Goal: Transaction & Acquisition: Purchase product/service

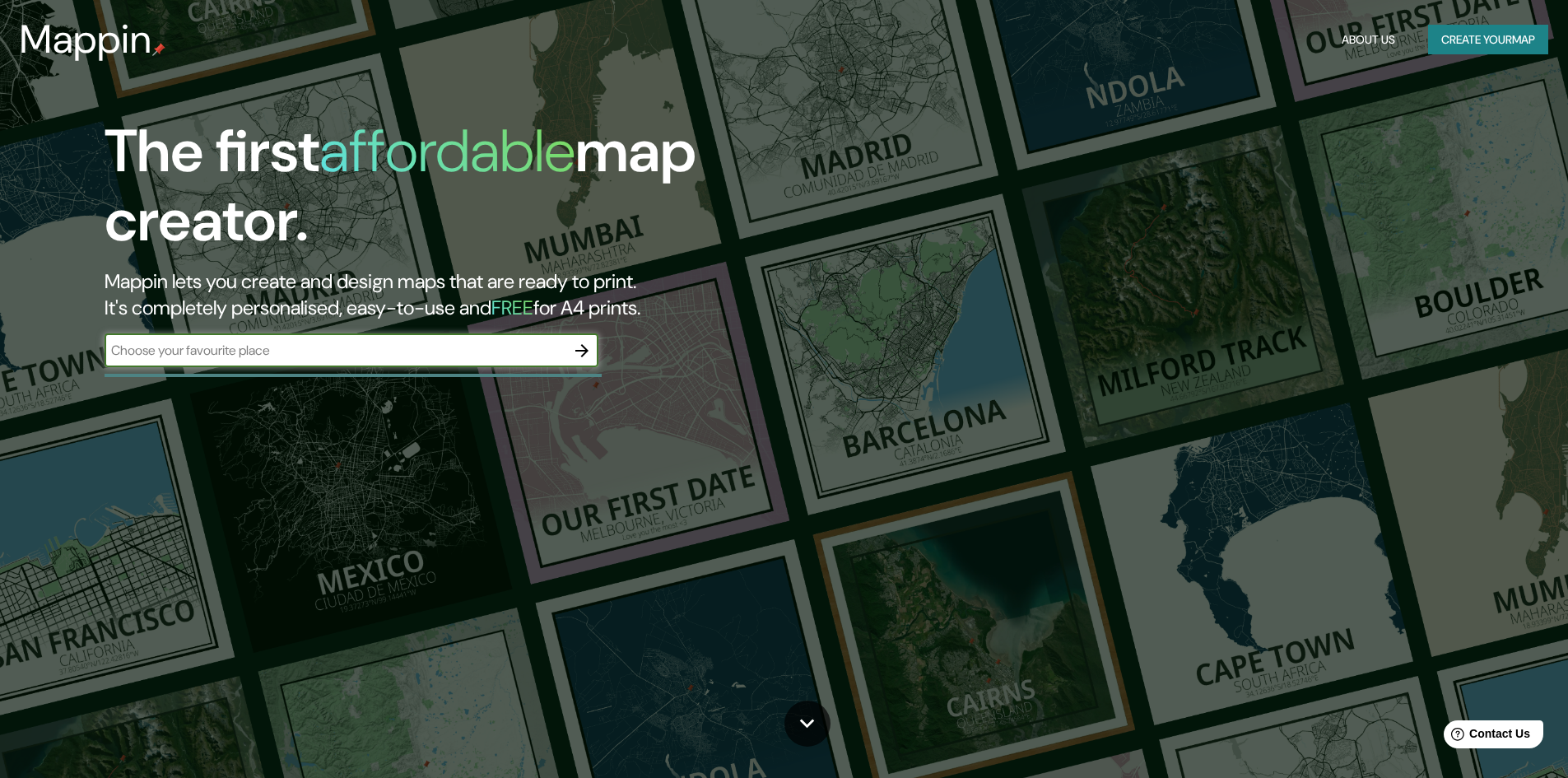
click at [388, 345] on input "text" at bounding box center [335, 350] width 461 height 19
type input "colina"
click at [582, 351] on icon "button" at bounding box center [582, 350] width 20 height 20
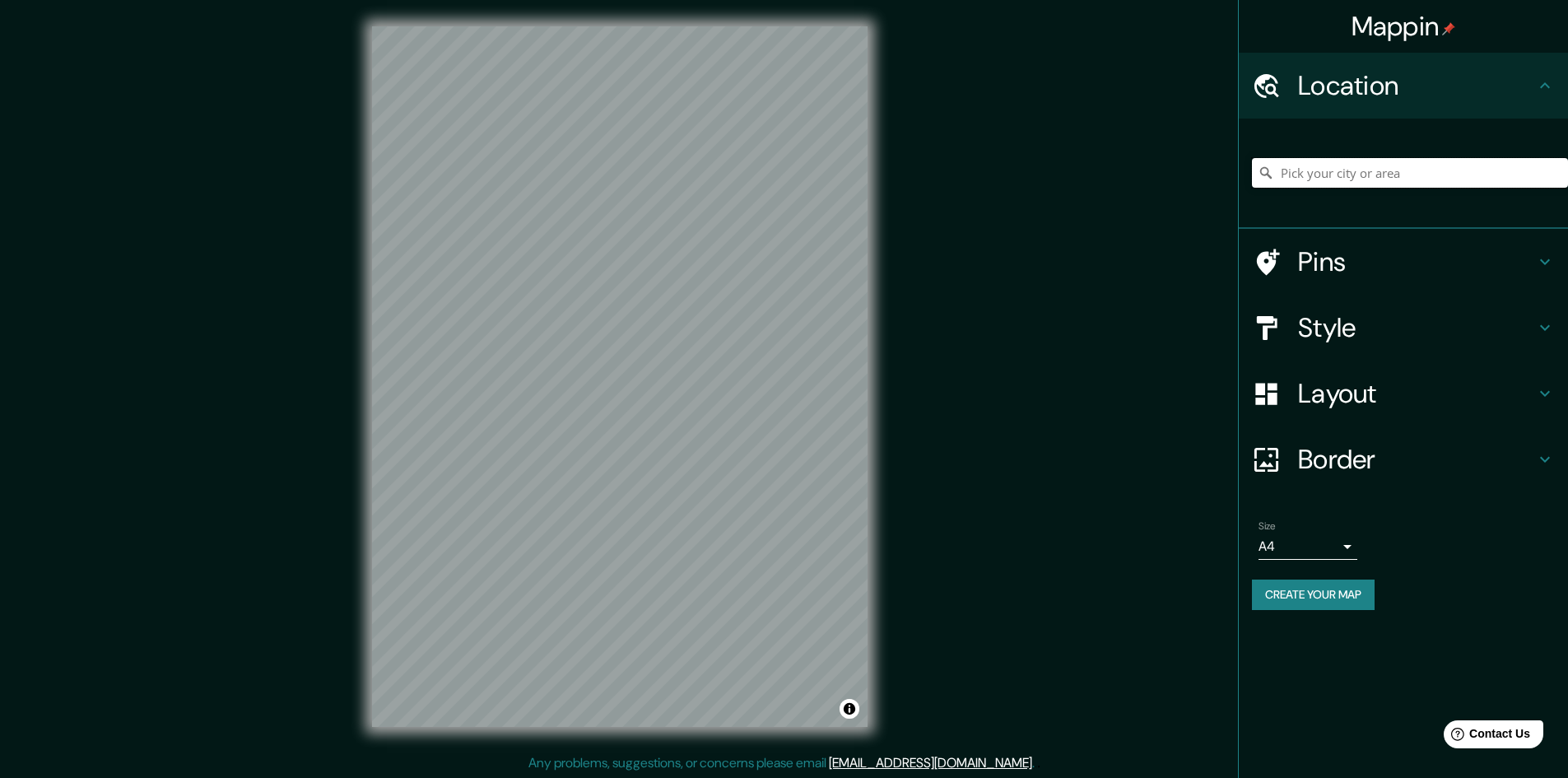
click at [1368, 171] on input "Pick your city or area" at bounding box center [1410, 172] width 316 height 29
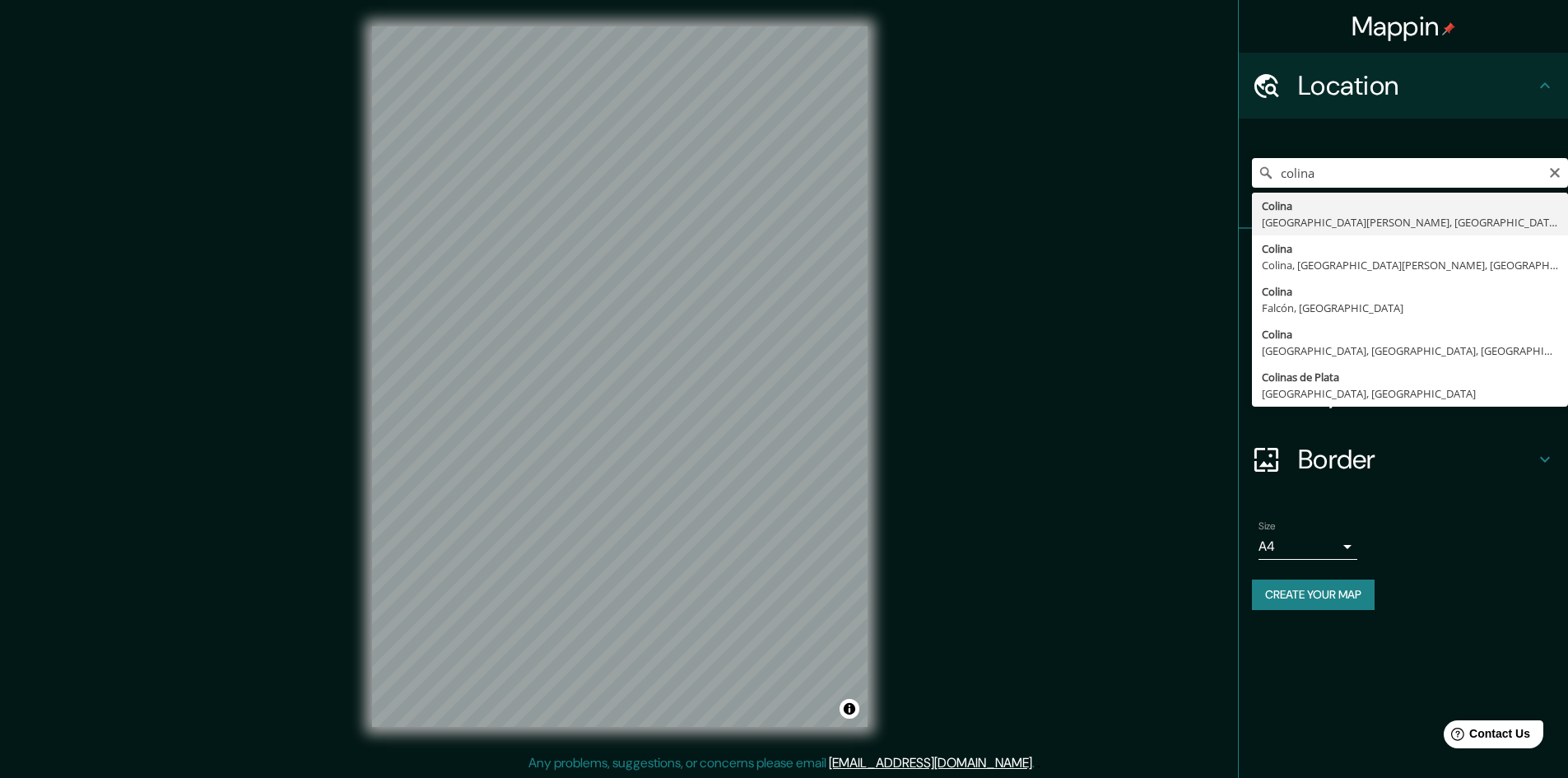
type input "Colina, [GEOGRAPHIC_DATA][PERSON_NAME], [GEOGRAPHIC_DATA]"
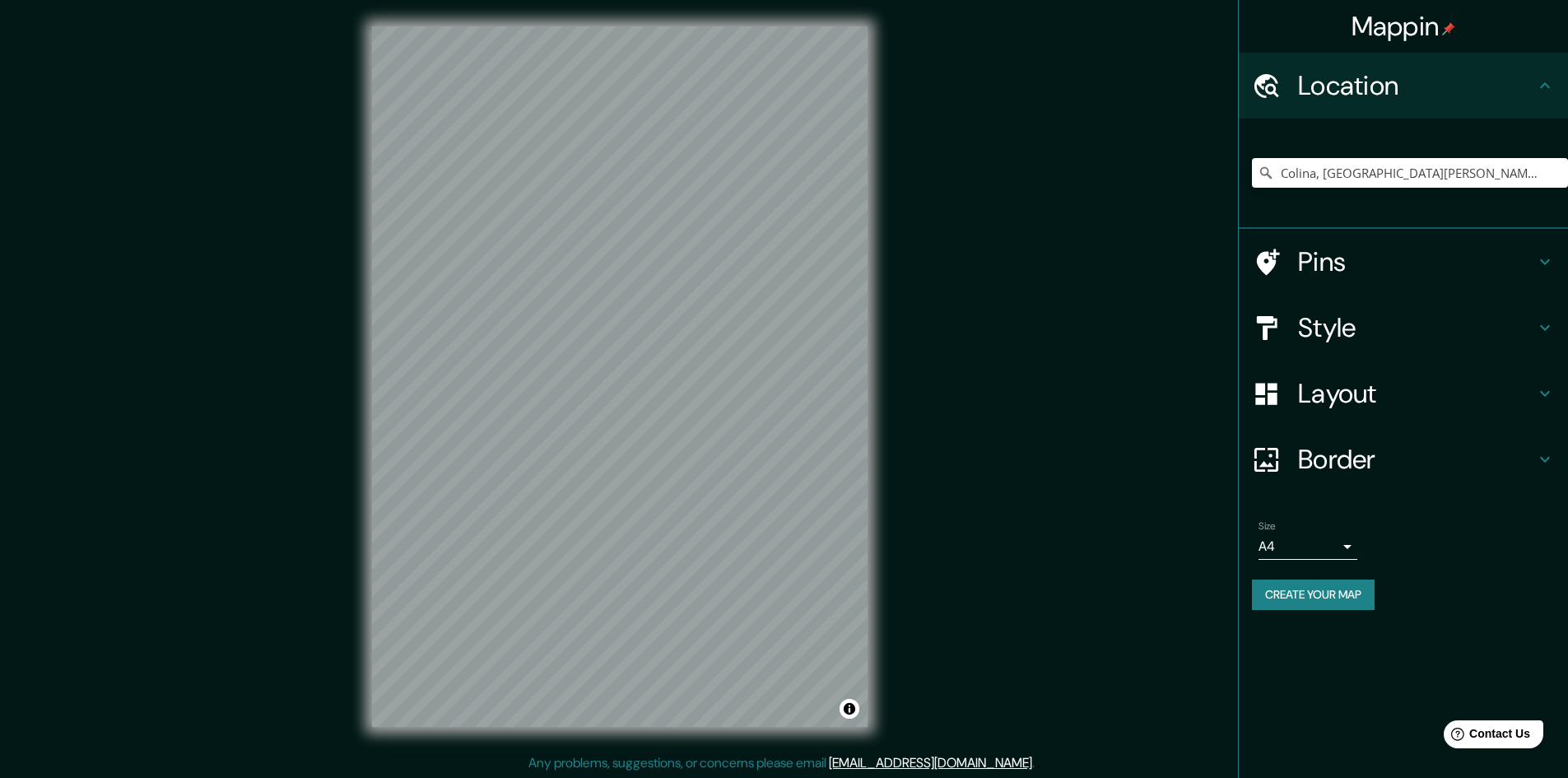
click at [924, 233] on div "Mappin Location [GEOGRAPHIC_DATA], [GEOGRAPHIC_DATA][PERSON_NAME], [GEOGRAPHIC_…" at bounding box center [784, 389] width 1568 height 779
click at [1340, 318] on h4 "Style" at bounding box center [1416, 327] width 237 height 33
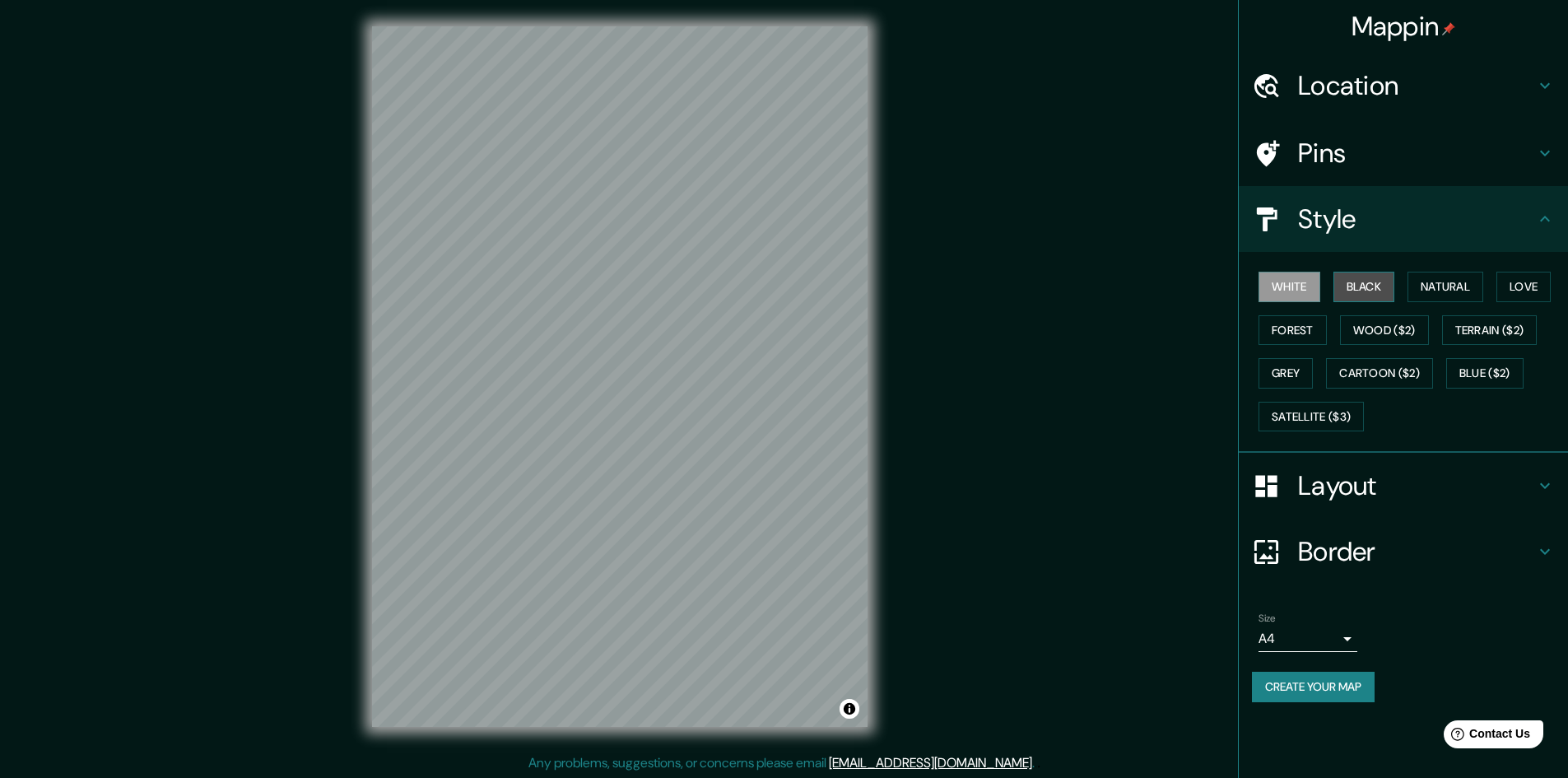
click at [1372, 284] on button "Black" at bounding box center [1365, 287] width 62 height 30
click at [1462, 276] on button "Natural" at bounding box center [1446, 287] width 75 height 30
click at [1485, 332] on button "Terrain ($2)" at bounding box center [1489, 330] width 95 height 30
click at [1272, 371] on button "Grey" at bounding box center [1286, 373] width 55 height 30
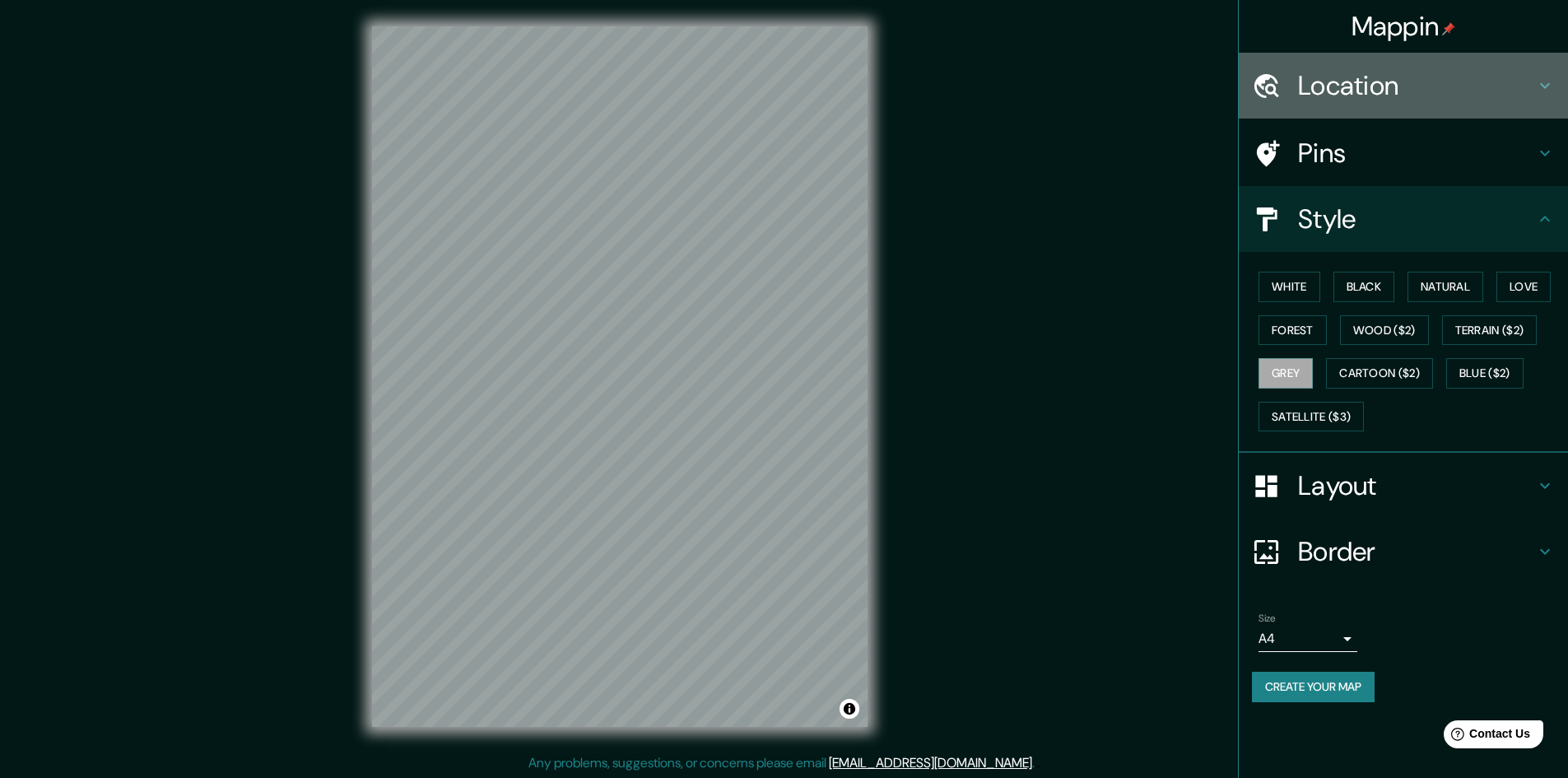
click at [1417, 103] on div "Location" at bounding box center [1403, 86] width 329 height 66
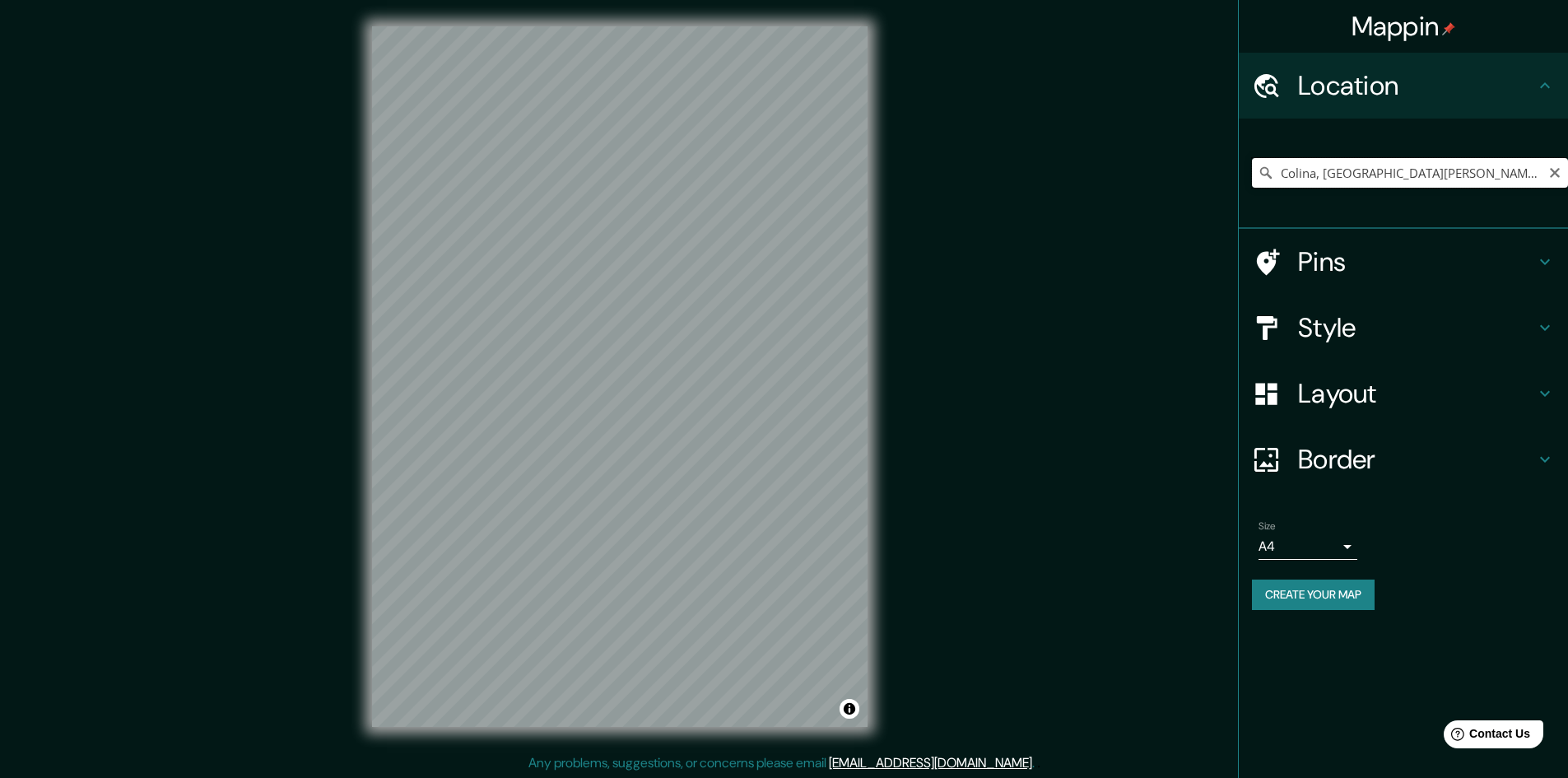
click at [1451, 161] on input "Colina, [GEOGRAPHIC_DATA][PERSON_NAME], [GEOGRAPHIC_DATA]" at bounding box center [1410, 172] width 316 height 29
click at [1556, 171] on icon "Clear" at bounding box center [1555, 172] width 9 height 9
click at [1441, 167] on input "Pick your city or area" at bounding box center [1410, 172] width 316 height 29
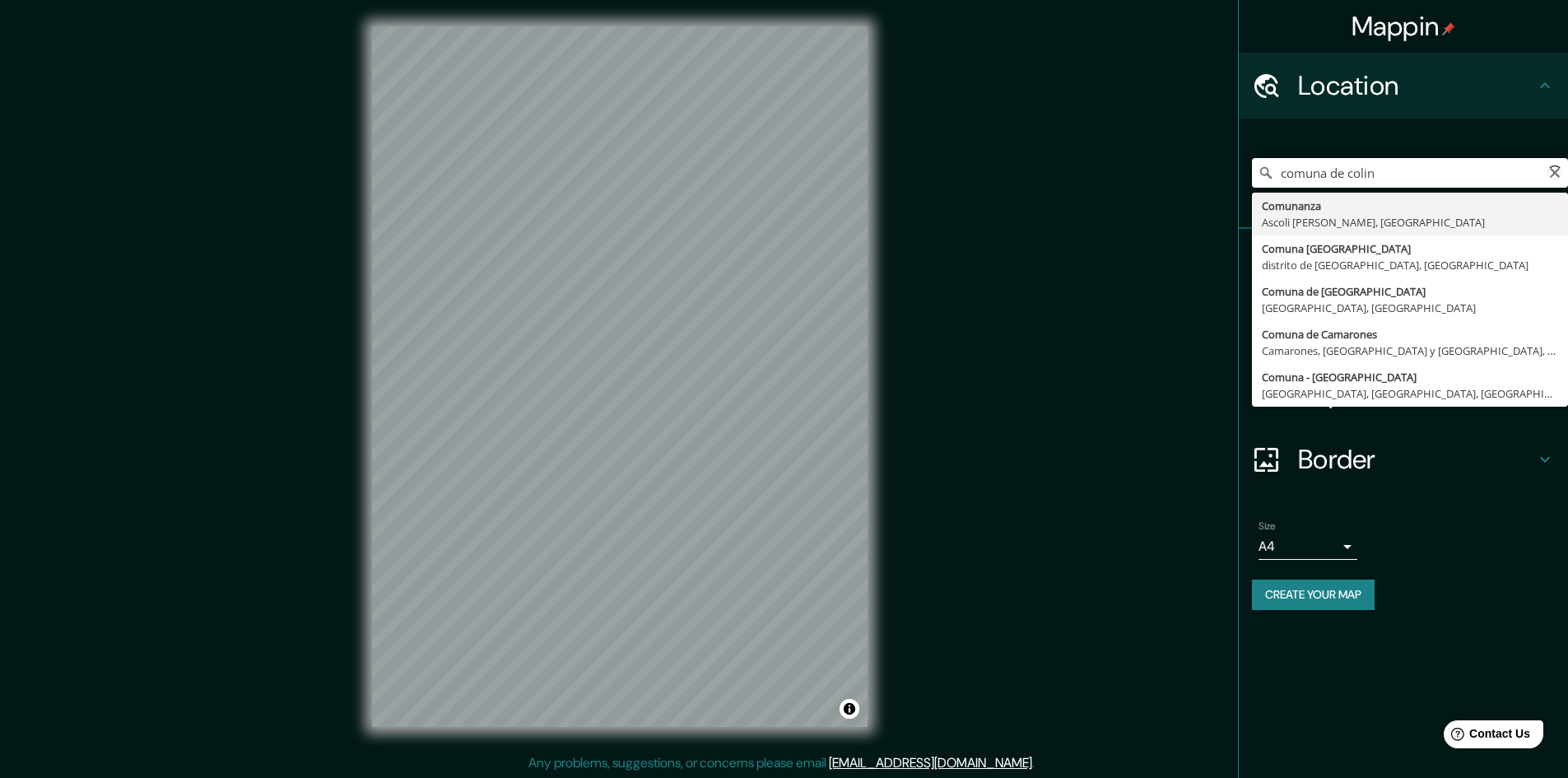
type input "comuna [PERSON_NAME][GEOGRAPHIC_DATA]"
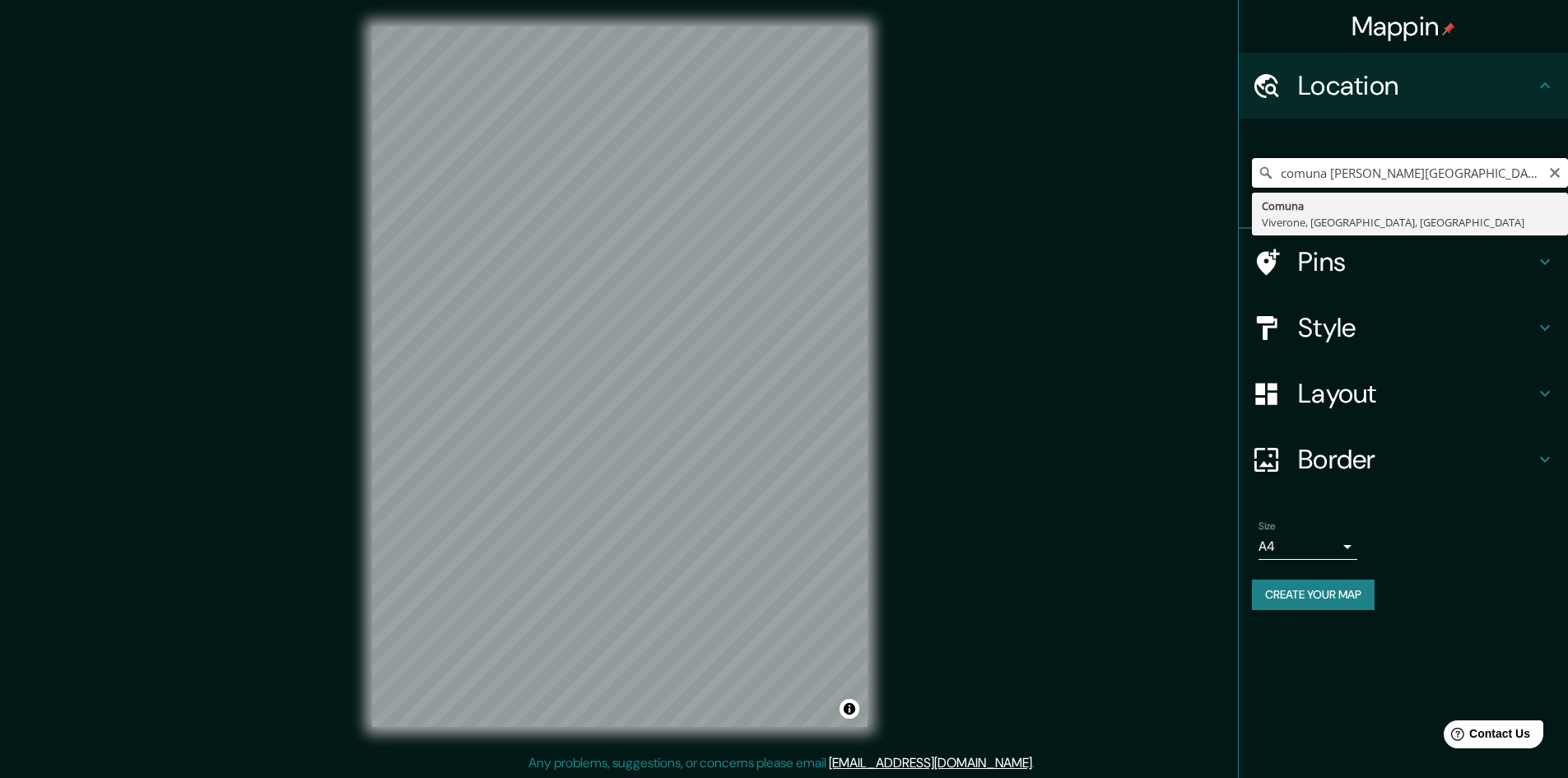
drag, startPoint x: 1425, startPoint y: 163, endPoint x: 1277, endPoint y: 168, distance: 148.1
click at [1277, 168] on input "comuna [PERSON_NAME][GEOGRAPHIC_DATA]" at bounding box center [1410, 172] width 316 height 29
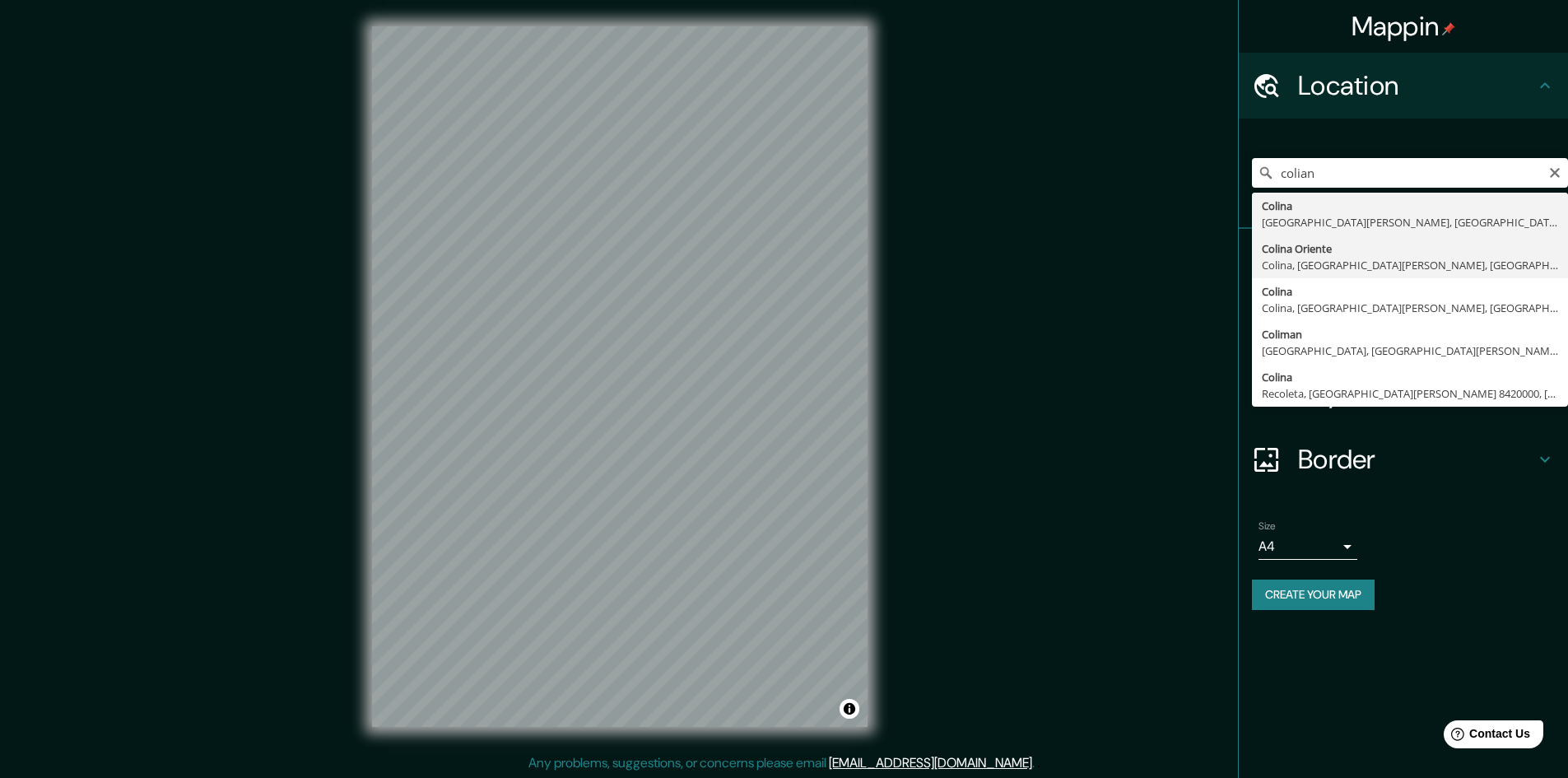
type input "Colina Oriente, [GEOGRAPHIC_DATA], [GEOGRAPHIC_DATA][PERSON_NAME], [GEOGRAPHIC_…"
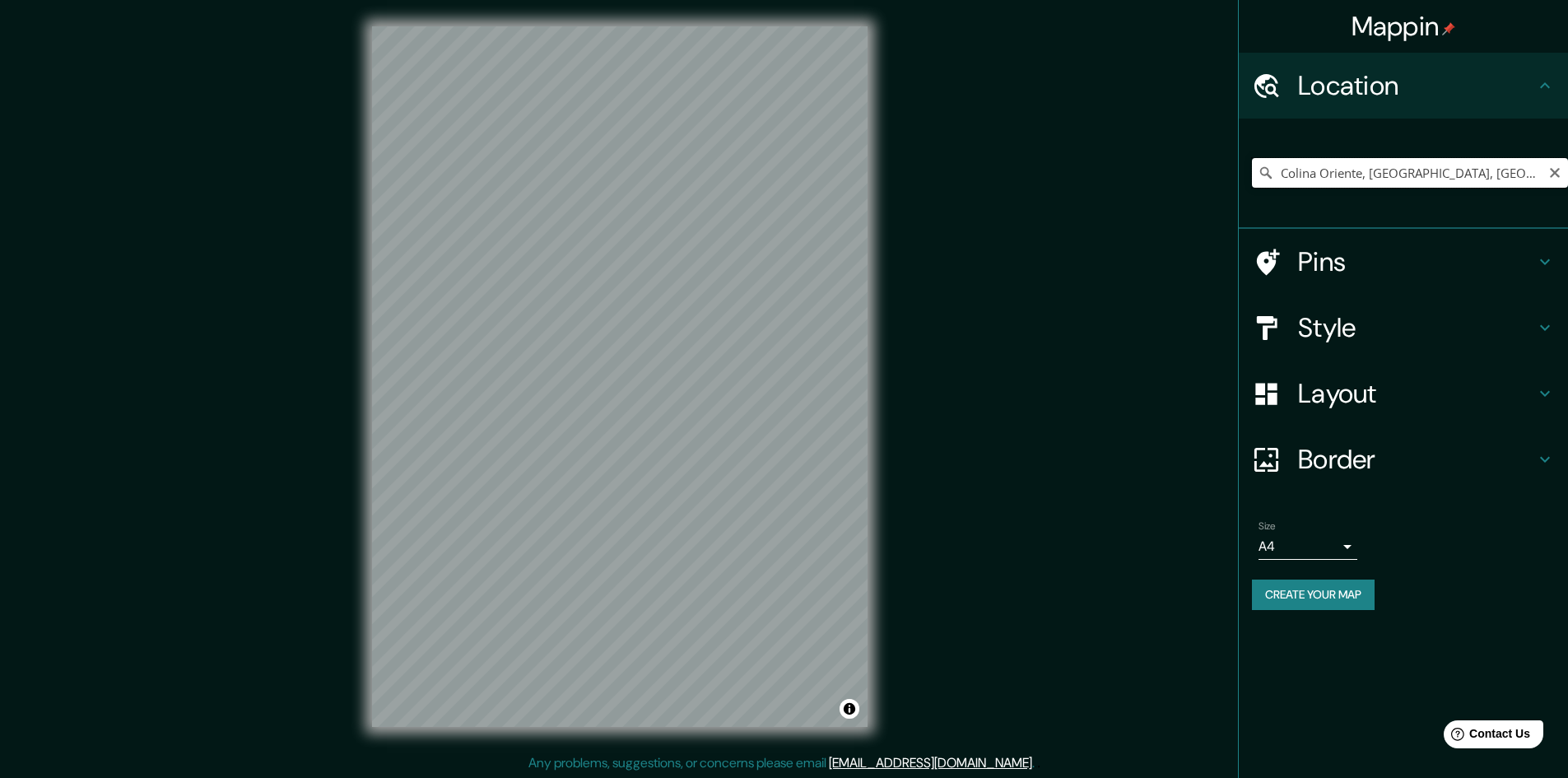
click at [1332, 180] on input "Colina Oriente, [GEOGRAPHIC_DATA], [GEOGRAPHIC_DATA][PERSON_NAME], [GEOGRAPHIC_…" at bounding box center [1410, 172] width 316 height 29
click at [1557, 167] on icon "Clear" at bounding box center [1555, 173] width 13 height 13
click at [1546, 167] on input "Pick your city or area" at bounding box center [1410, 172] width 316 height 29
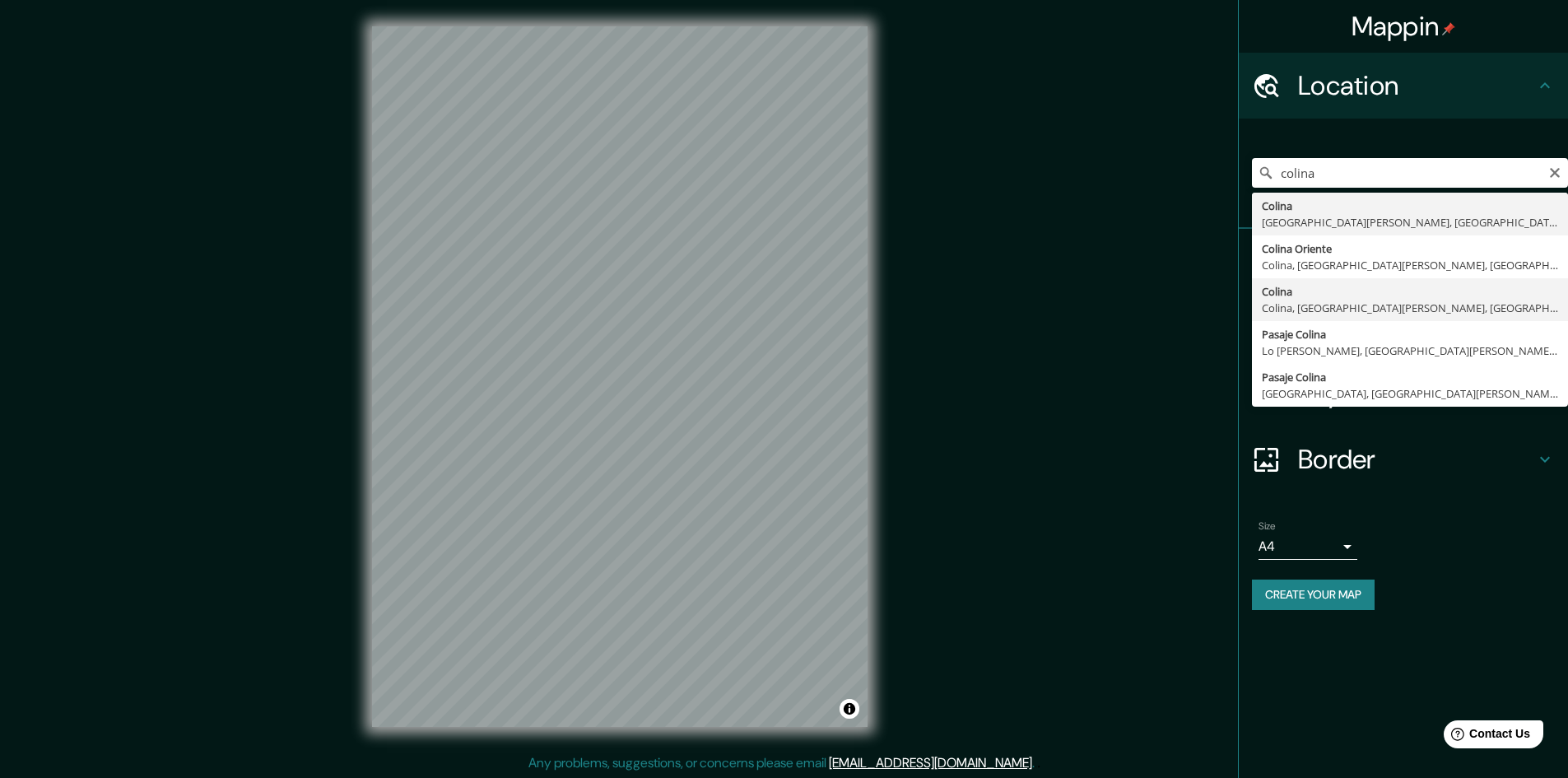
type input "Colina, Colina, [GEOGRAPHIC_DATA][PERSON_NAME], [GEOGRAPHIC_DATA]"
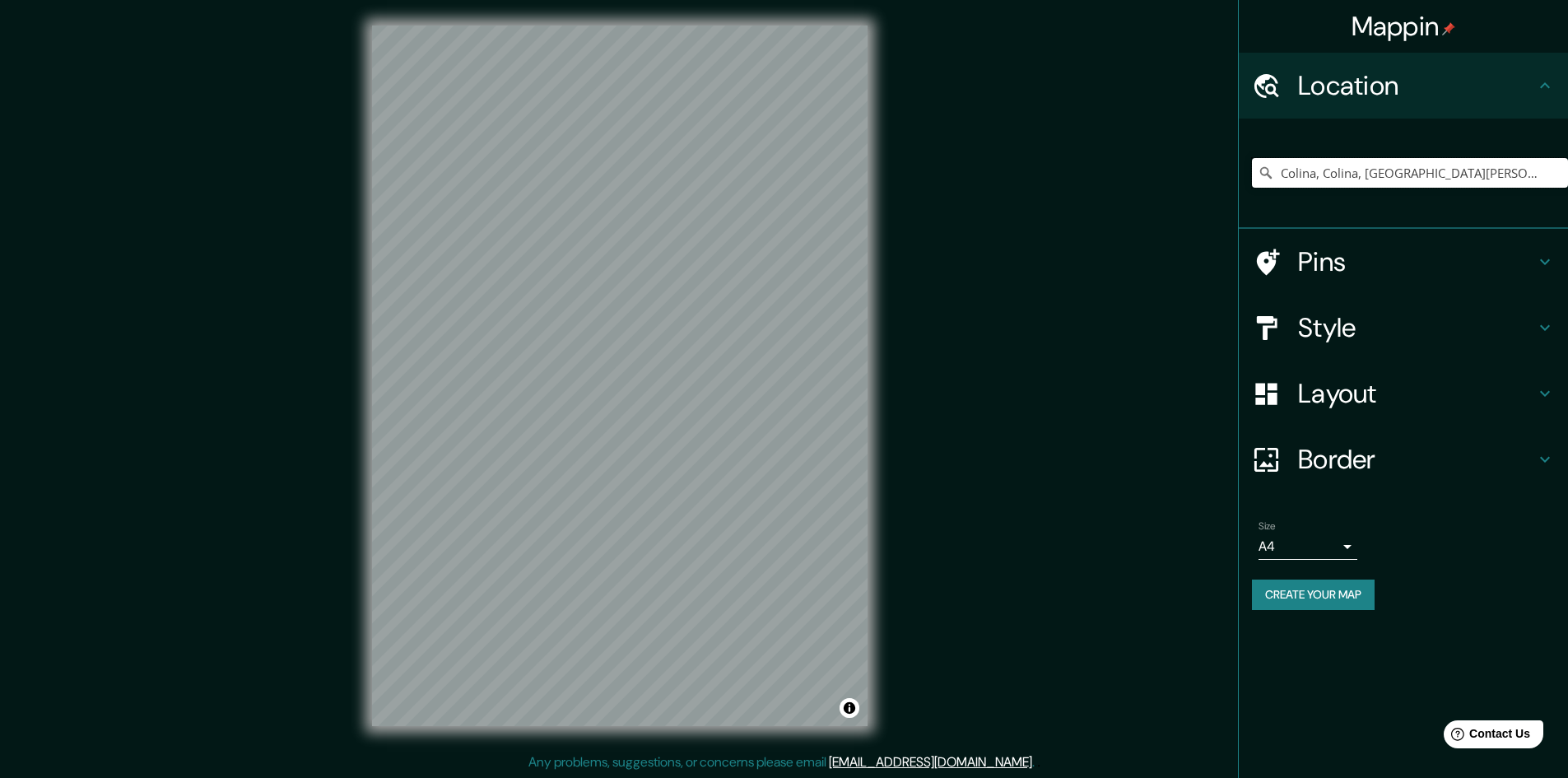
scroll to position [2, 0]
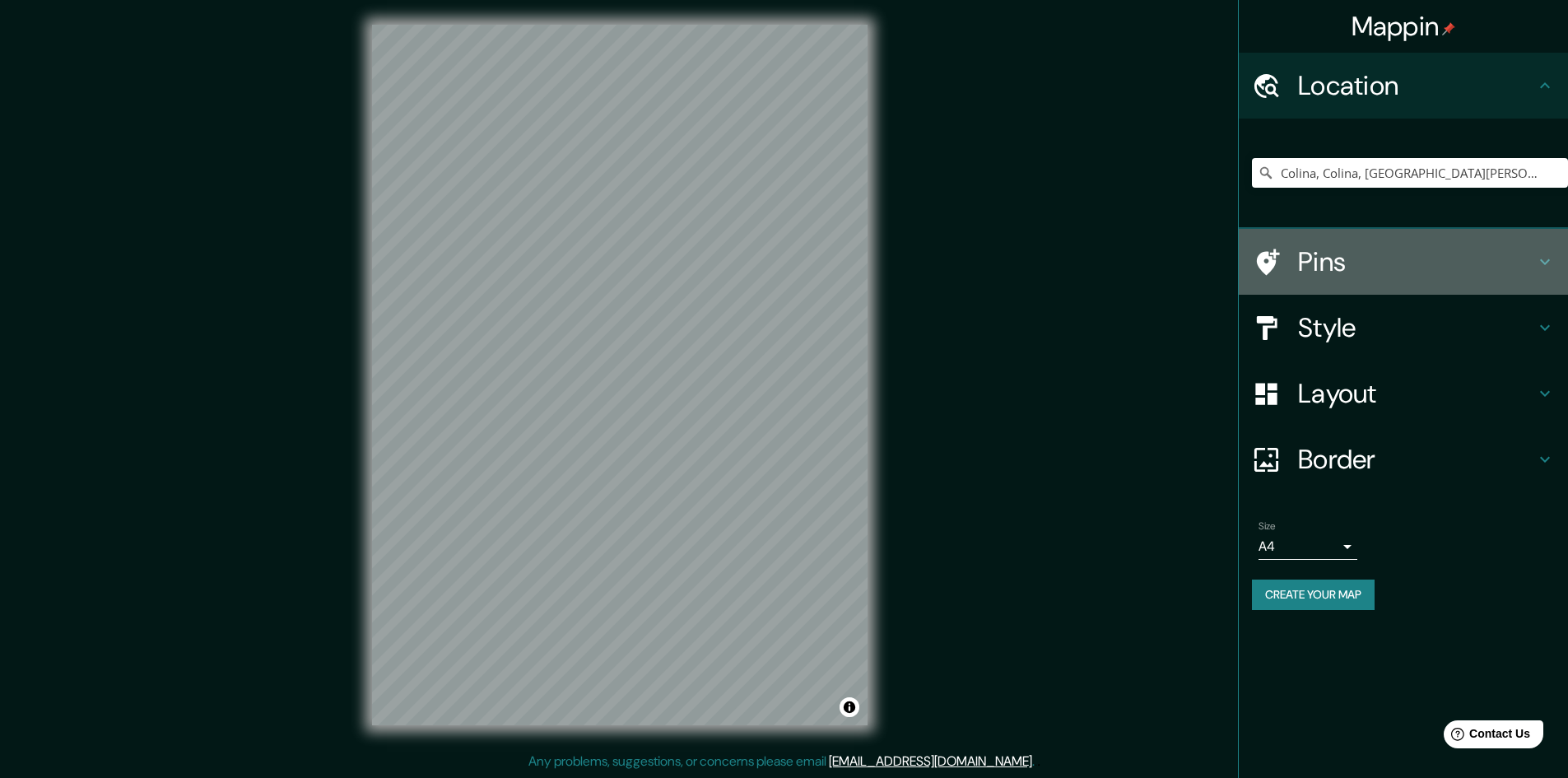
click at [1362, 262] on h4 "Pins" at bounding box center [1416, 262] width 237 height 33
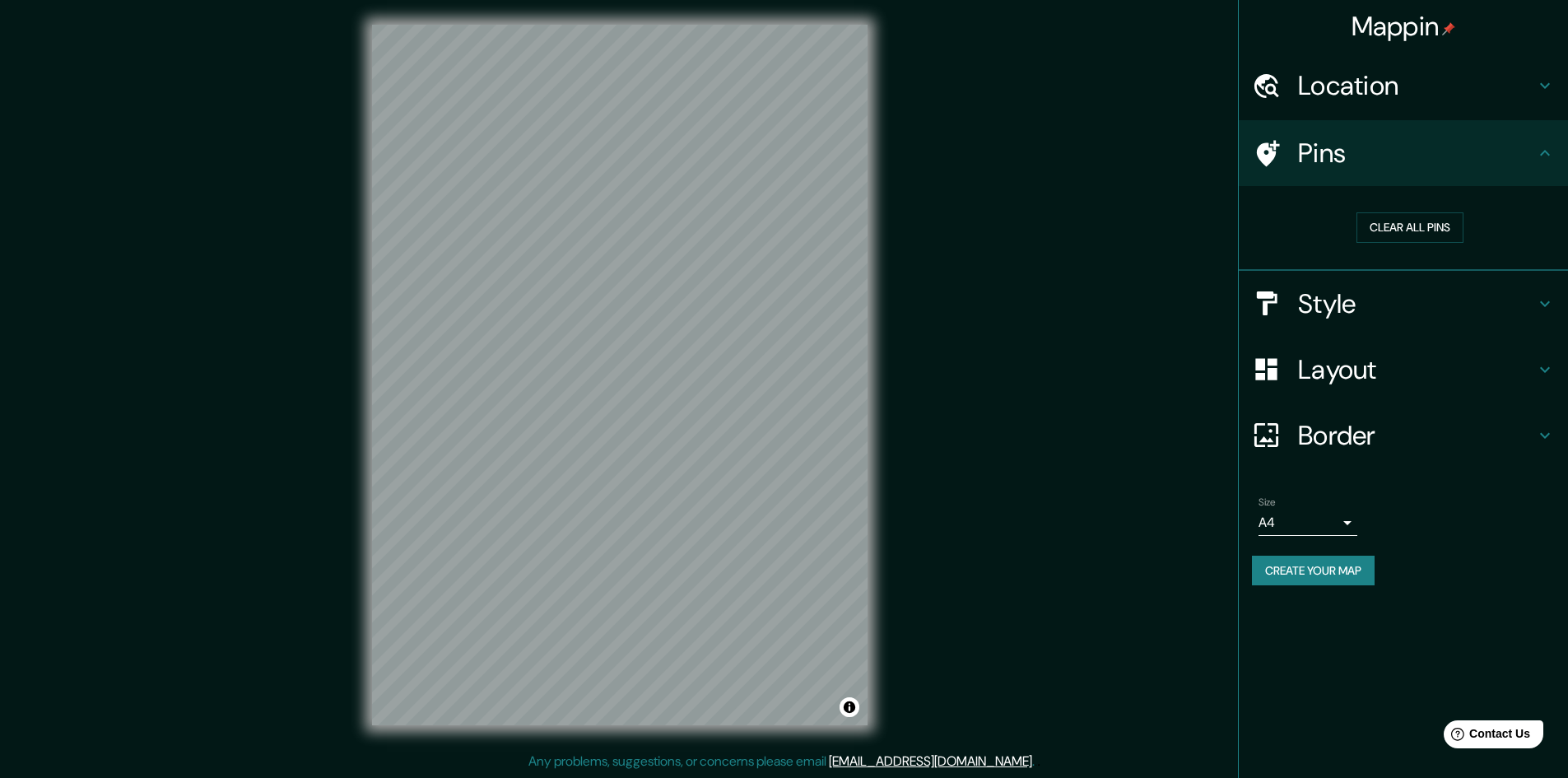
click at [1336, 289] on h4 "Style" at bounding box center [1416, 303] width 237 height 33
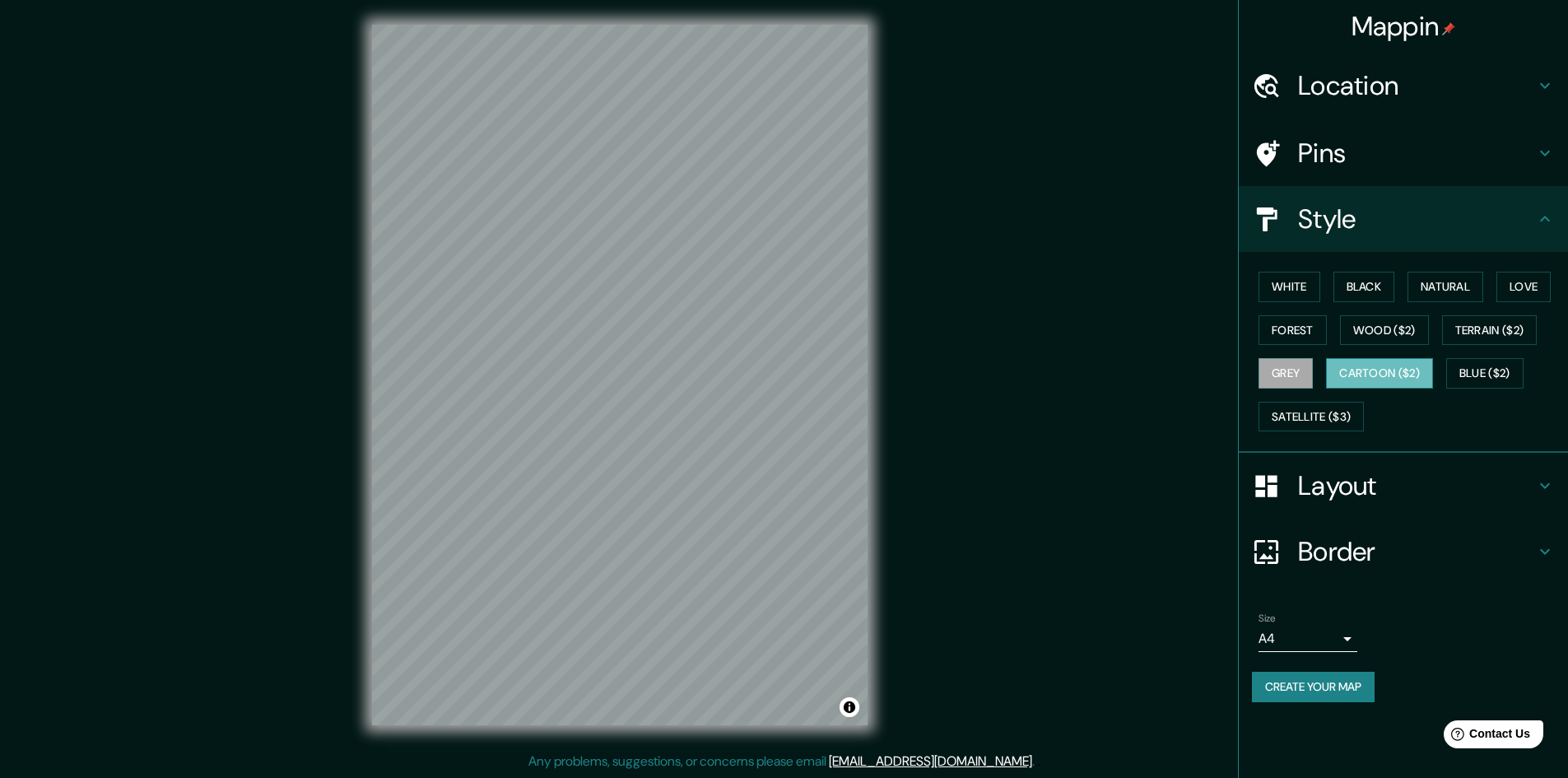
click at [1402, 376] on button "Cartoon ($2)" at bounding box center [1380, 373] width 107 height 30
click at [1481, 374] on button "Blue ($2)" at bounding box center [1485, 373] width 77 height 30
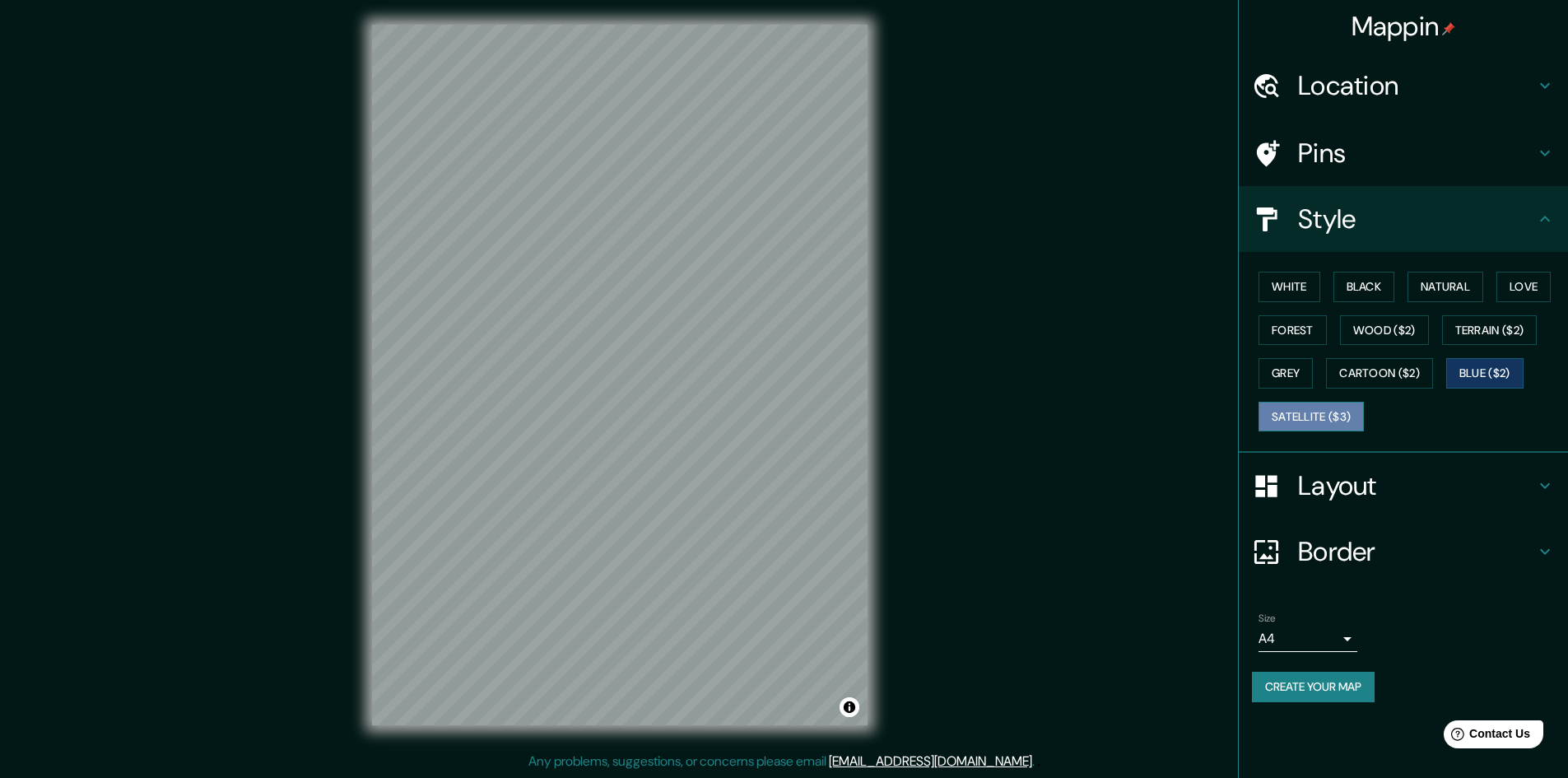
click at [1296, 429] on button "Satellite ($3)" at bounding box center [1311, 417] width 105 height 30
click at [1270, 384] on button "Grey" at bounding box center [1286, 373] width 55 height 30
click at [1311, 329] on button "Forest" at bounding box center [1292, 330] width 69 height 30
click at [1519, 282] on button "Love" at bounding box center [1524, 287] width 55 height 30
click at [1461, 284] on button "Natural" at bounding box center [1446, 287] width 75 height 30
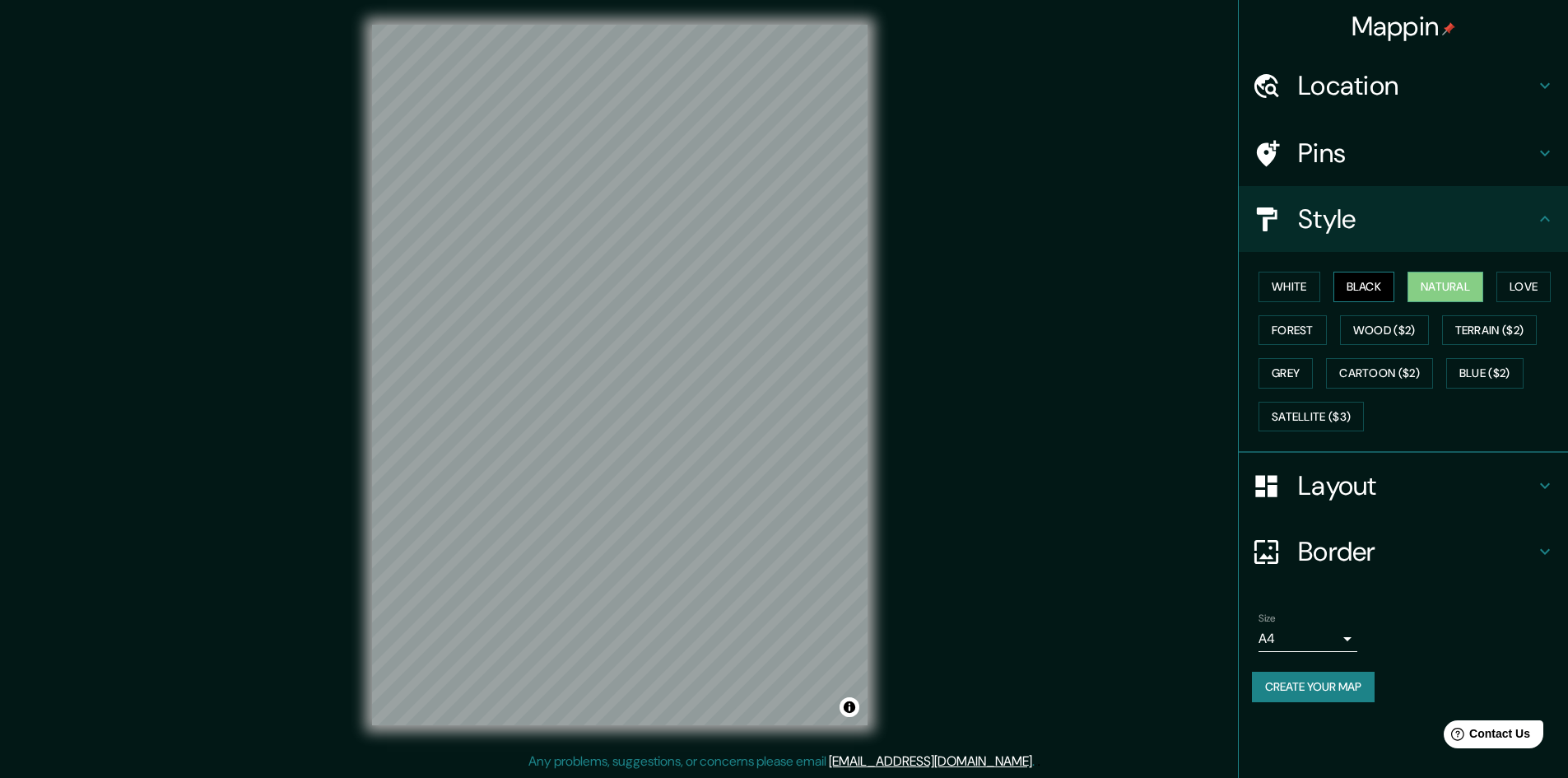
click at [1346, 277] on button "Black" at bounding box center [1365, 287] width 62 height 30
click at [1294, 285] on button "White" at bounding box center [1289, 287] width 62 height 30
click at [1359, 296] on button "Black" at bounding box center [1365, 287] width 62 height 30
click at [1297, 279] on button "White" at bounding box center [1289, 287] width 62 height 30
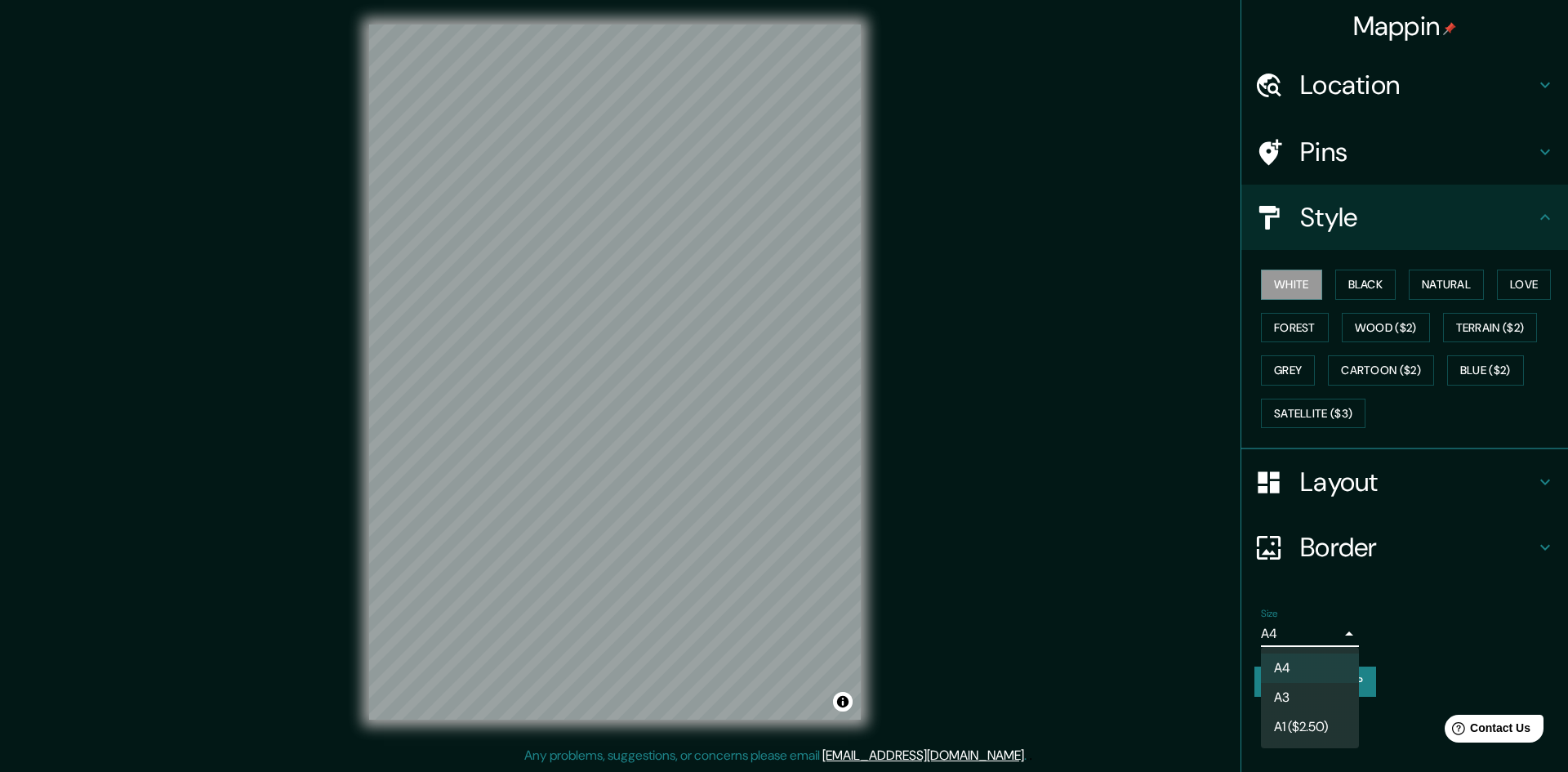
click at [1286, 635] on body "Mappin Location [GEOGRAPHIC_DATA], [GEOGRAPHIC_DATA], [GEOGRAPHIC_DATA][PERSON_…" at bounding box center [784, 384] width 1568 height 772
click at [1306, 692] on li "A3" at bounding box center [1309, 696] width 98 height 29
type input "a4"
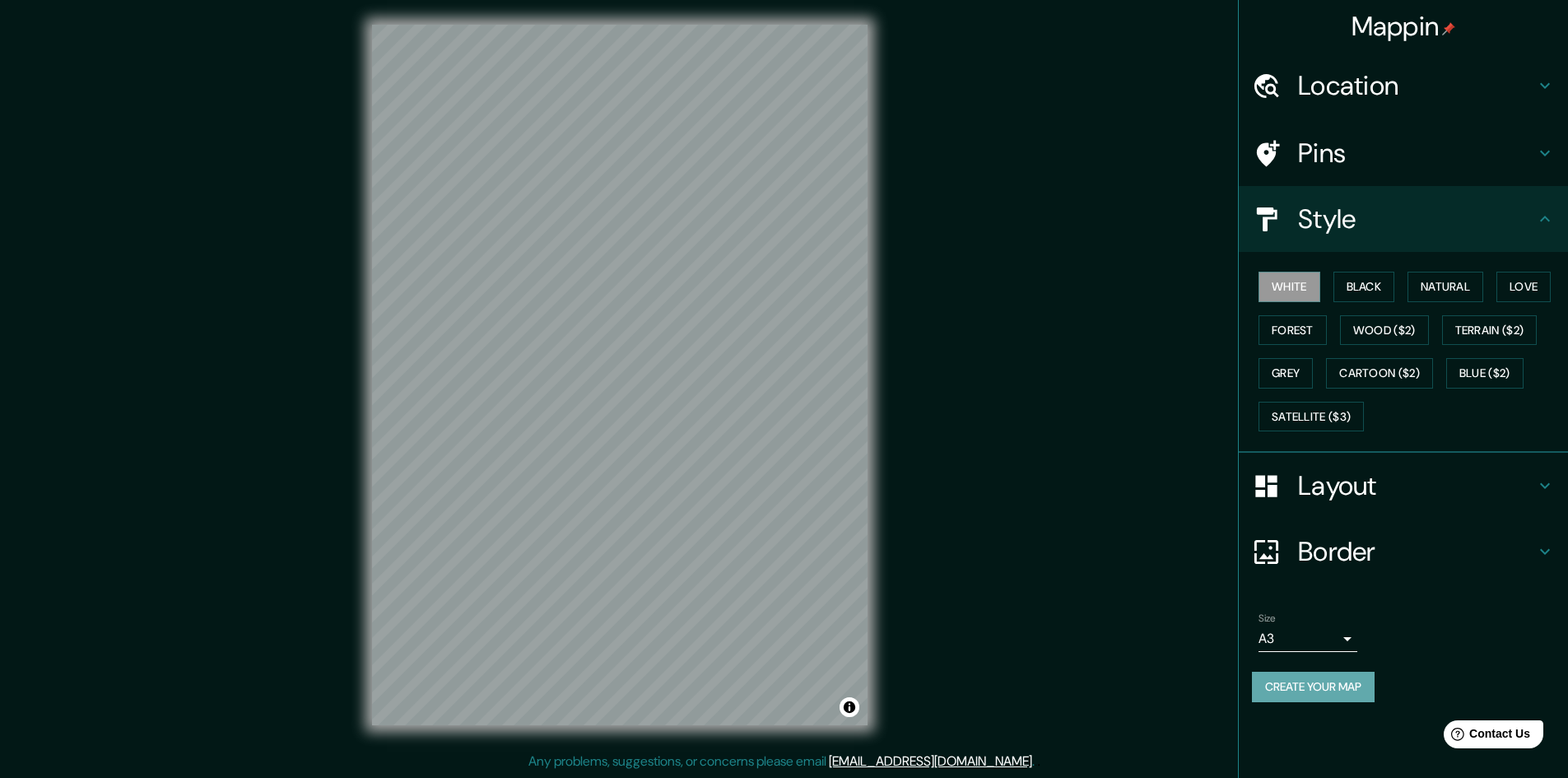
click at [1301, 692] on button "Create your map" at bounding box center [1313, 687] width 122 height 30
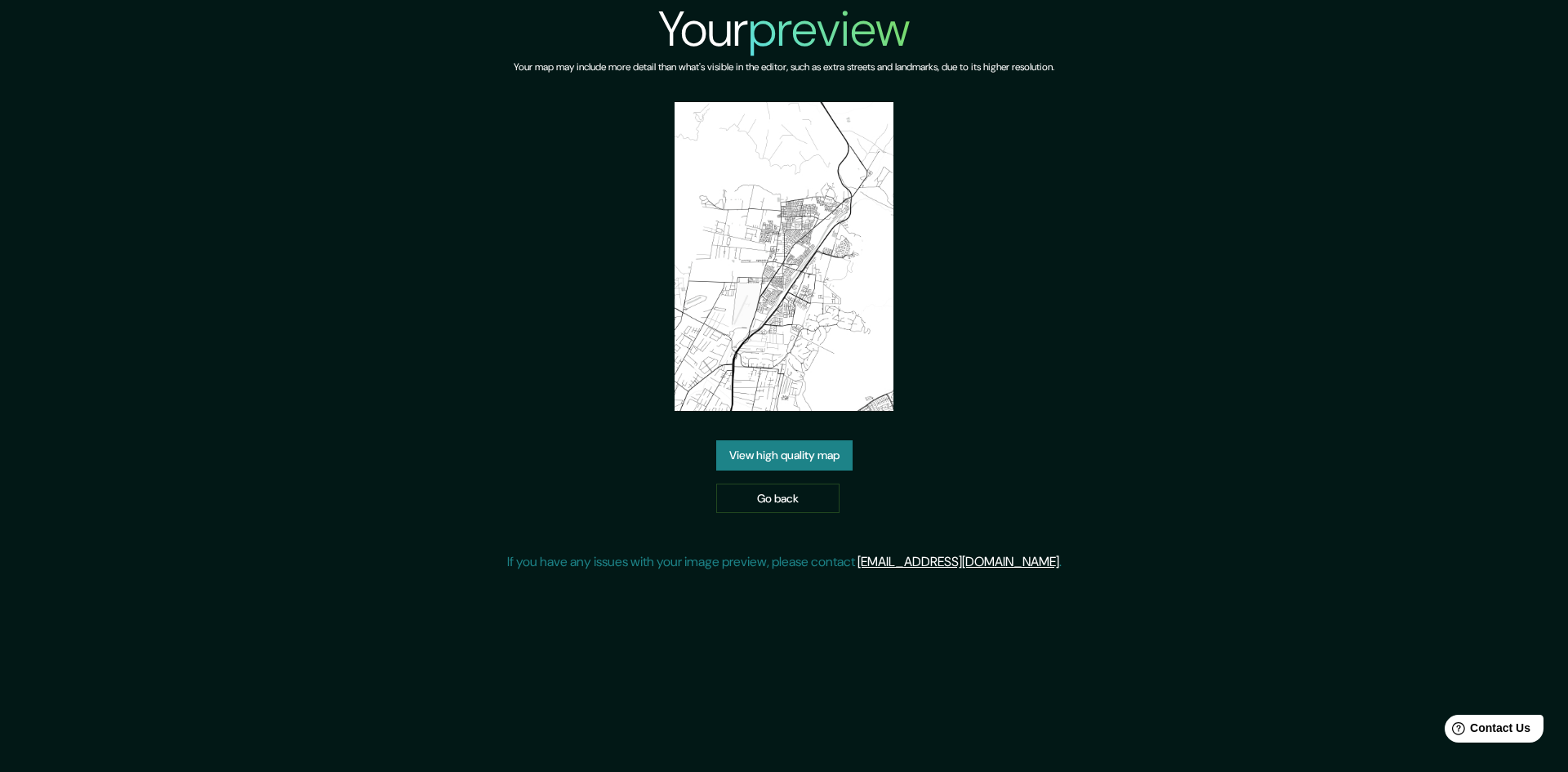
click at [792, 454] on link "View high quality map" at bounding box center [784, 455] width 136 height 30
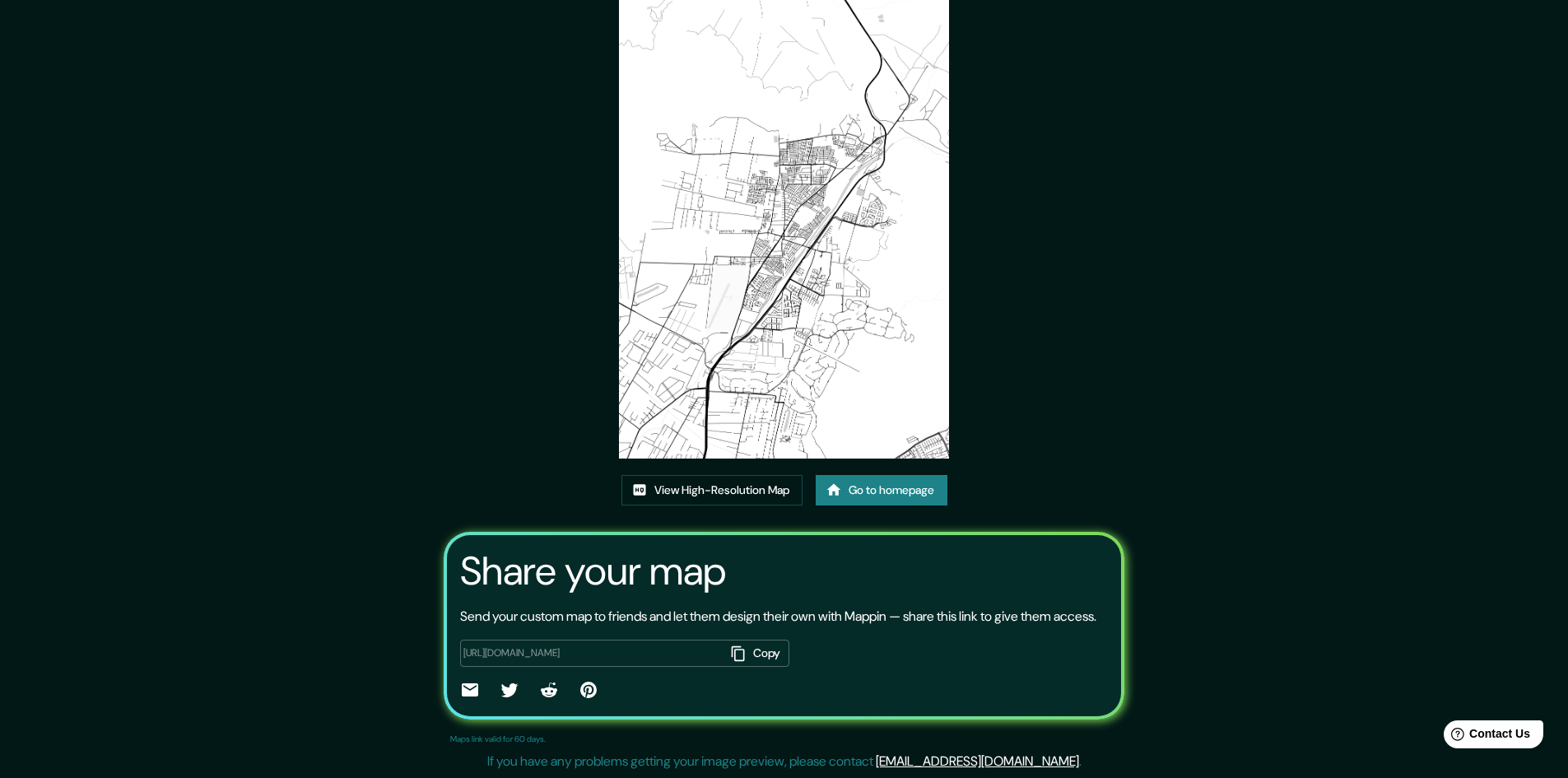
scroll to position [101, 0]
click at [702, 475] on link "View High-Resolution Map" at bounding box center [712, 490] width 181 height 30
